Goal: Information Seeking & Learning: Check status

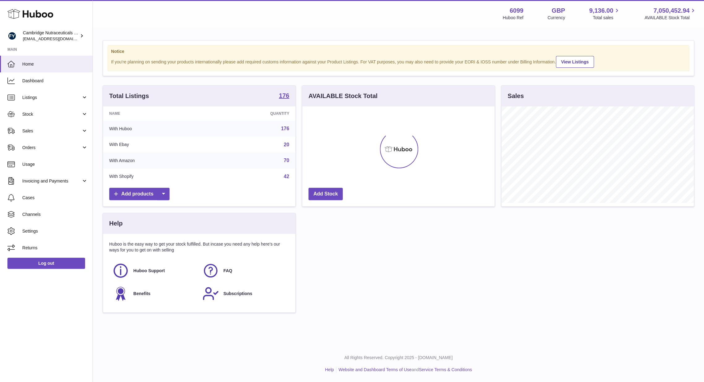
scroll to position [96, 192]
click at [40, 117] on span "Stock" at bounding box center [51, 114] width 59 height 6
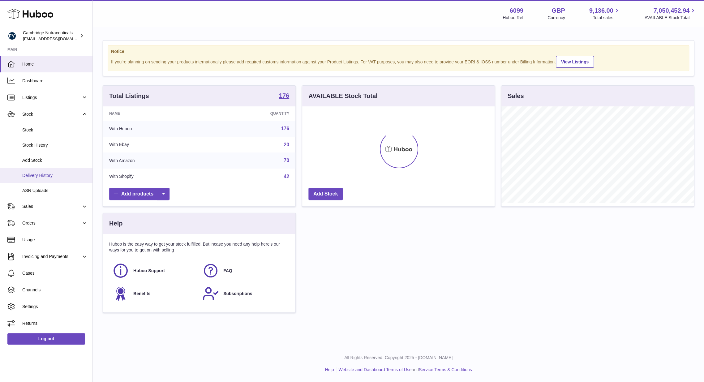
click at [39, 170] on link "Delivery History" at bounding box center [46, 175] width 92 height 15
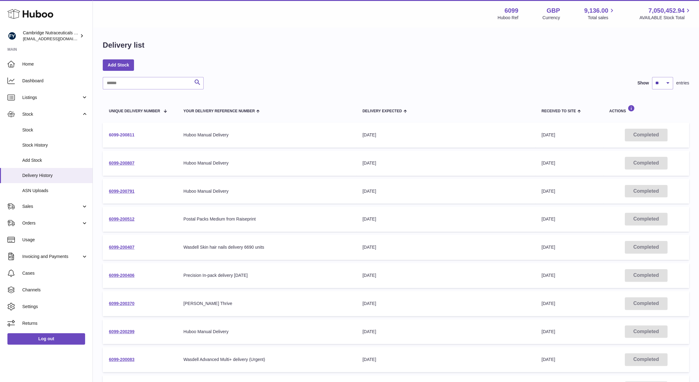
click at [122, 134] on link "6099-200811" at bounding box center [122, 134] width 26 height 5
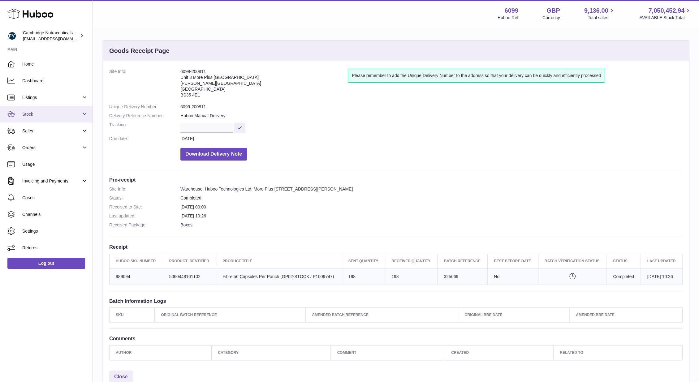
click at [37, 113] on span "Stock" at bounding box center [51, 114] width 59 height 6
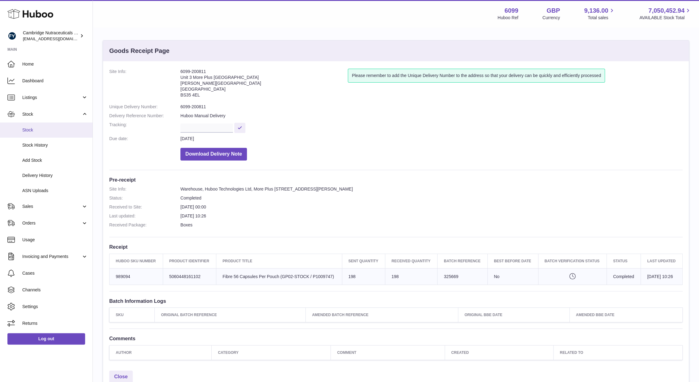
click at [37, 127] on span "Stock" at bounding box center [55, 130] width 66 height 6
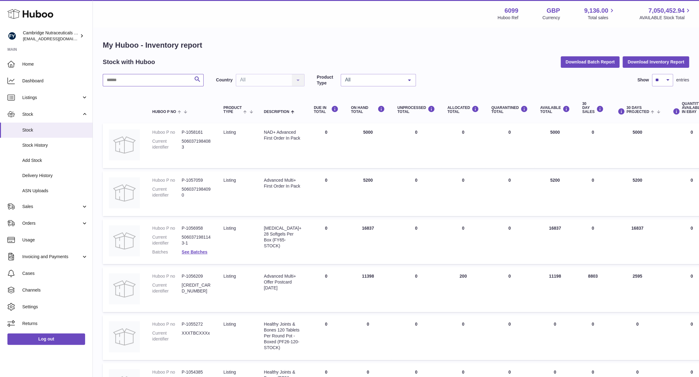
click at [135, 81] on input "text" at bounding box center [153, 80] width 101 height 12
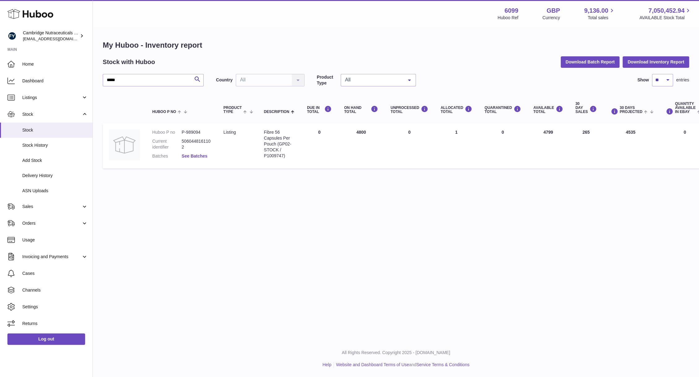
click at [191, 158] on link "See Batches" at bounding box center [195, 155] width 26 height 5
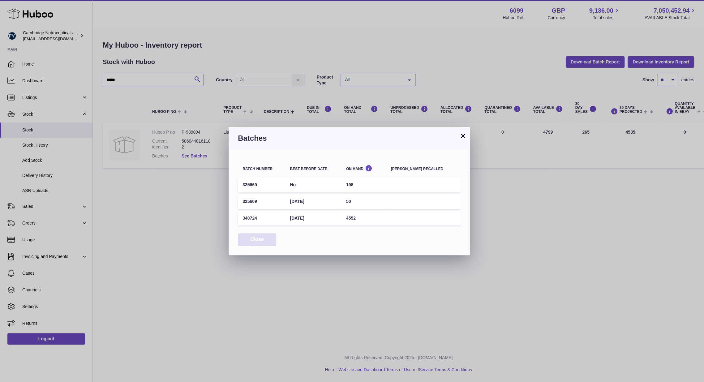
click at [259, 238] on button "Close" at bounding box center [257, 239] width 38 height 13
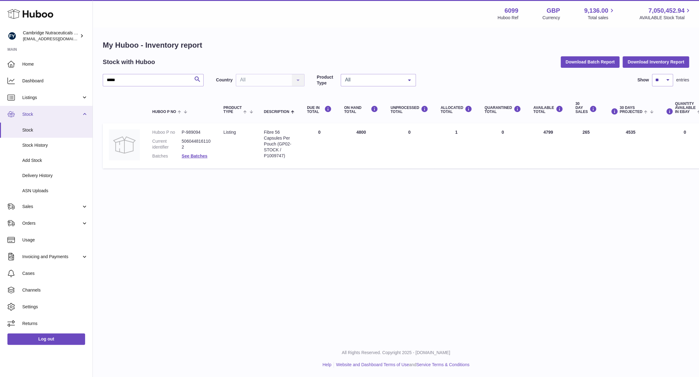
click at [57, 108] on link "Stock" at bounding box center [46, 114] width 92 height 17
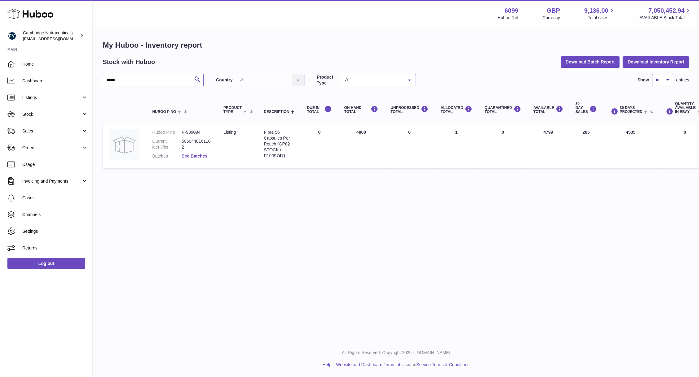
click at [129, 75] on input "*****" at bounding box center [153, 80] width 101 height 12
type input "*"
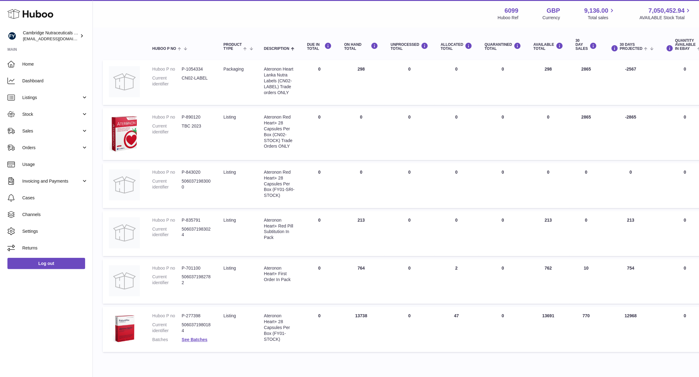
scroll to position [60, 0]
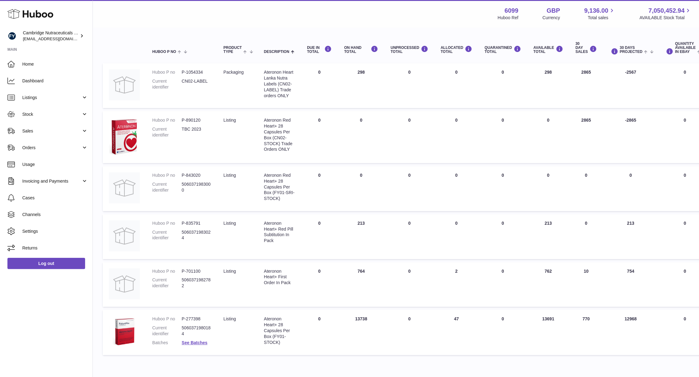
type input "********"
click at [36, 260] on link "Log out" at bounding box center [46, 263] width 78 height 11
